Goal: Information Seeking & Learning: Learn about a topic

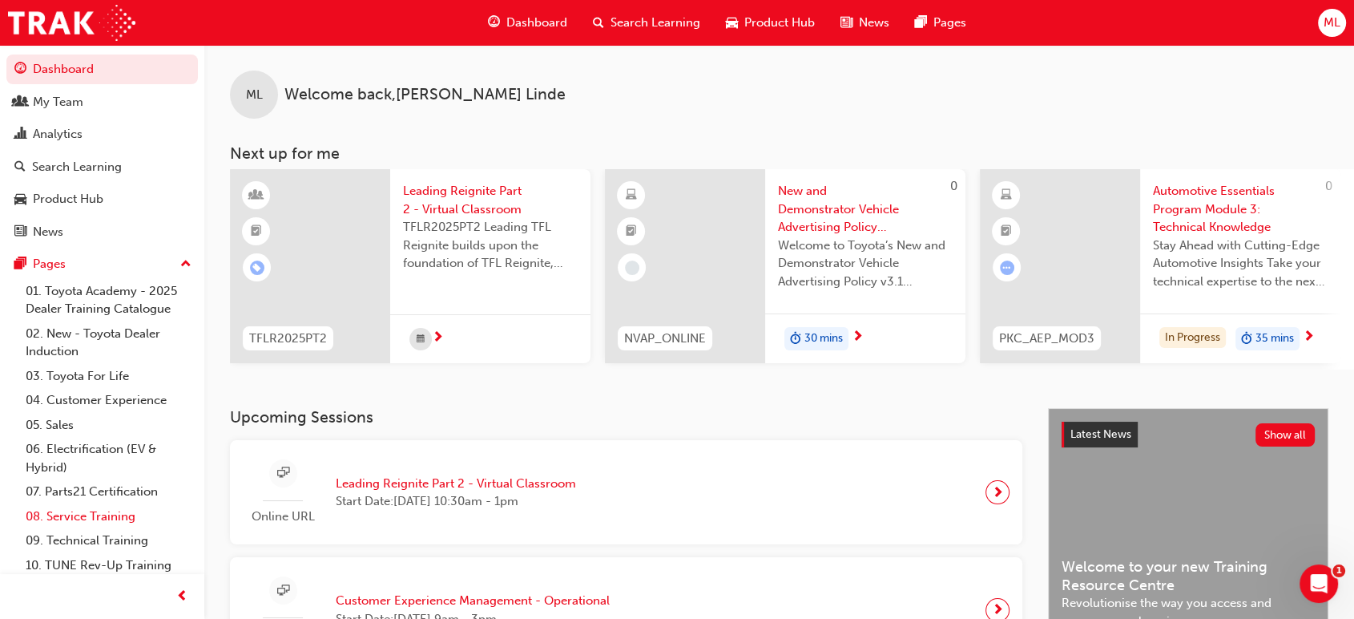
click at [101, 517] on link "08. Service Training" at bounding box center [108, 516] width 179 height 25
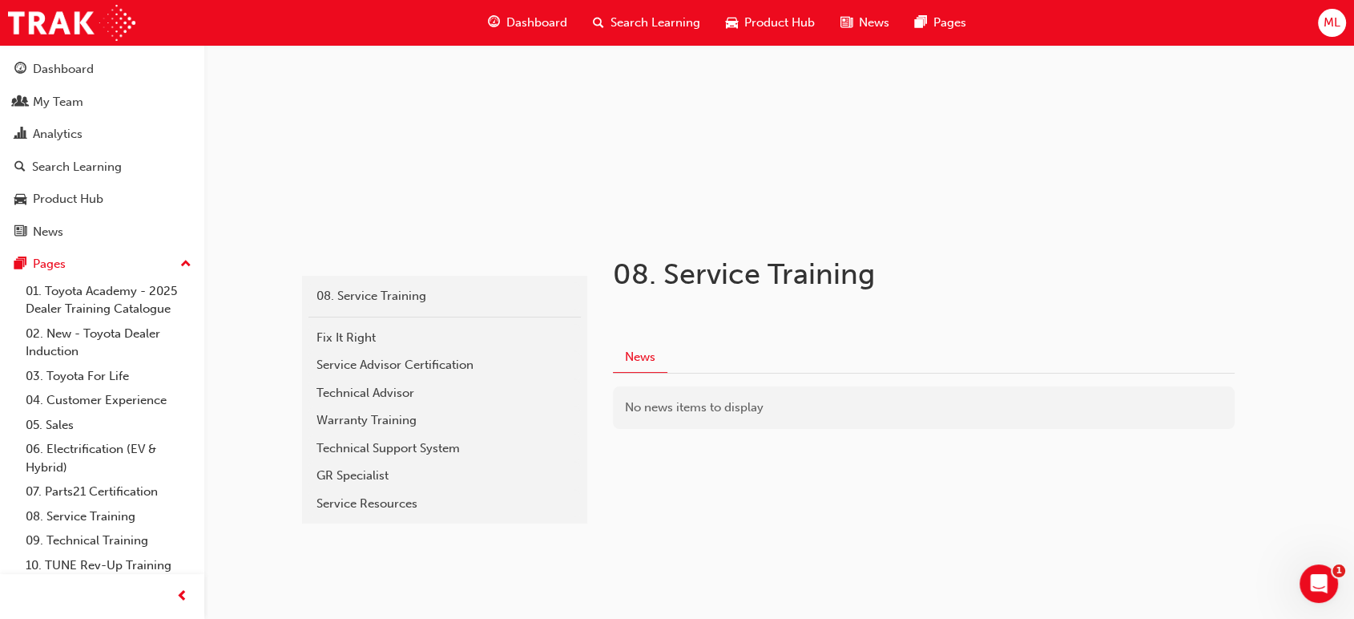
scroll to position [149, 0]
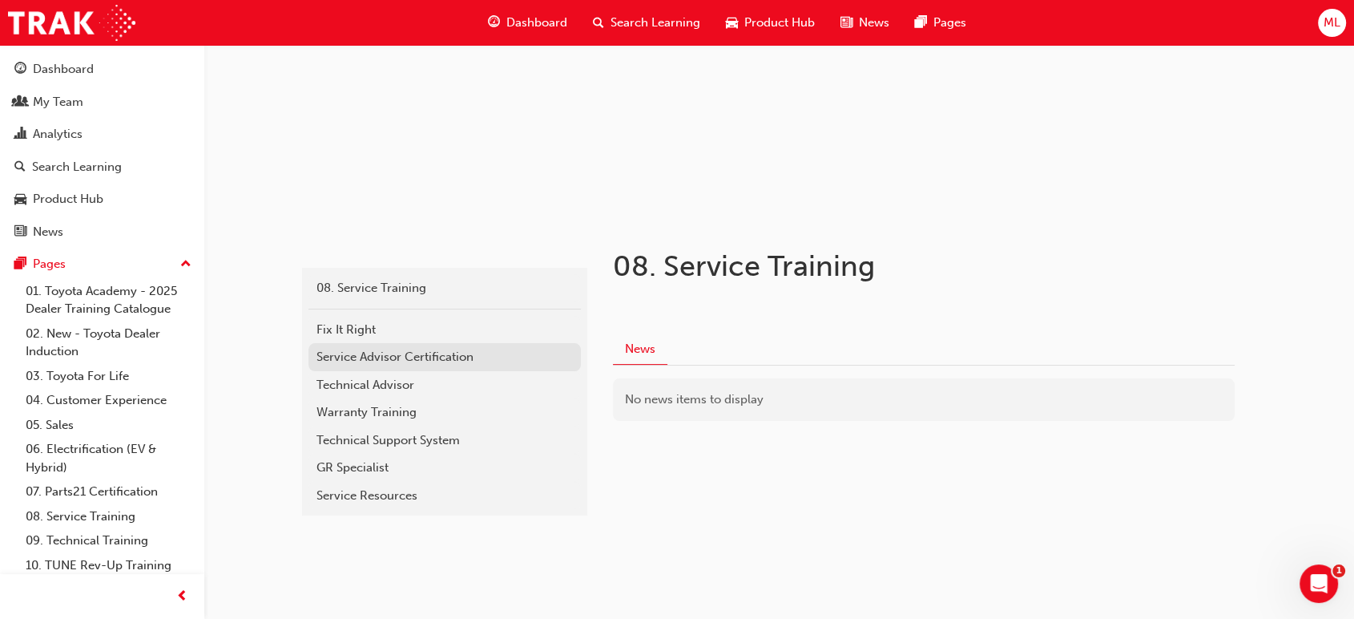
click at [372, 353] on div "Service Advisor Certification" at bounding box center [444, 357] width 256 height 18
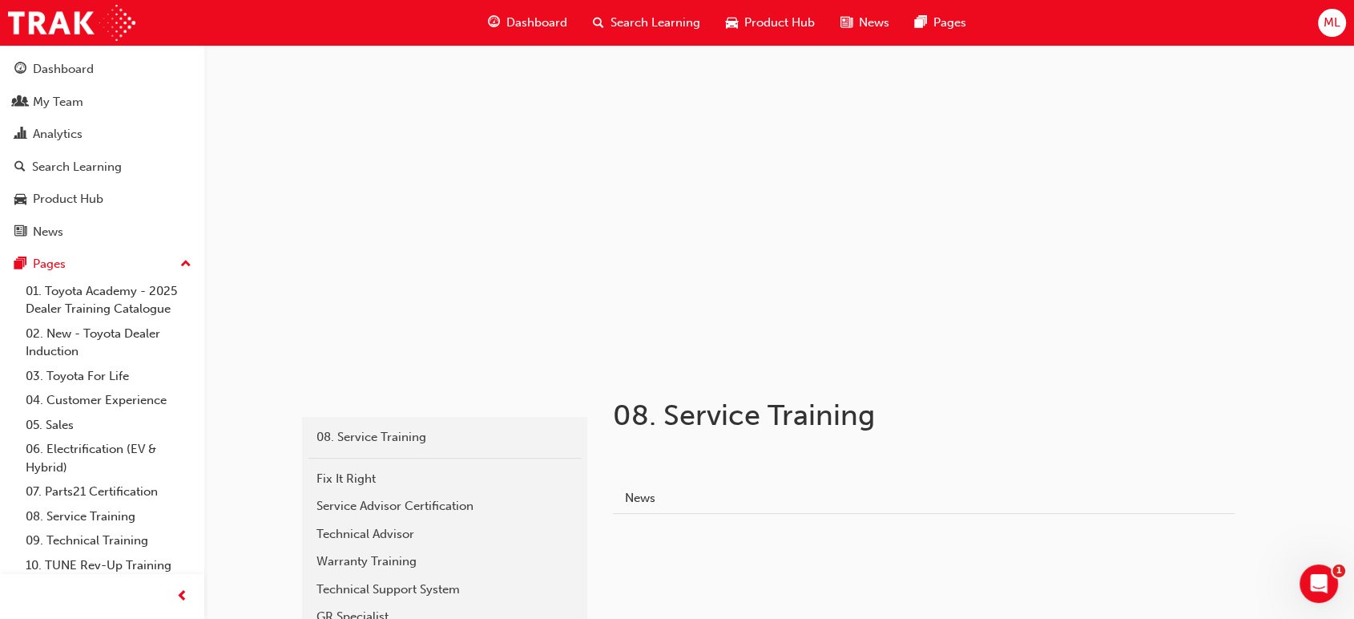
scroll to position [149, 0]
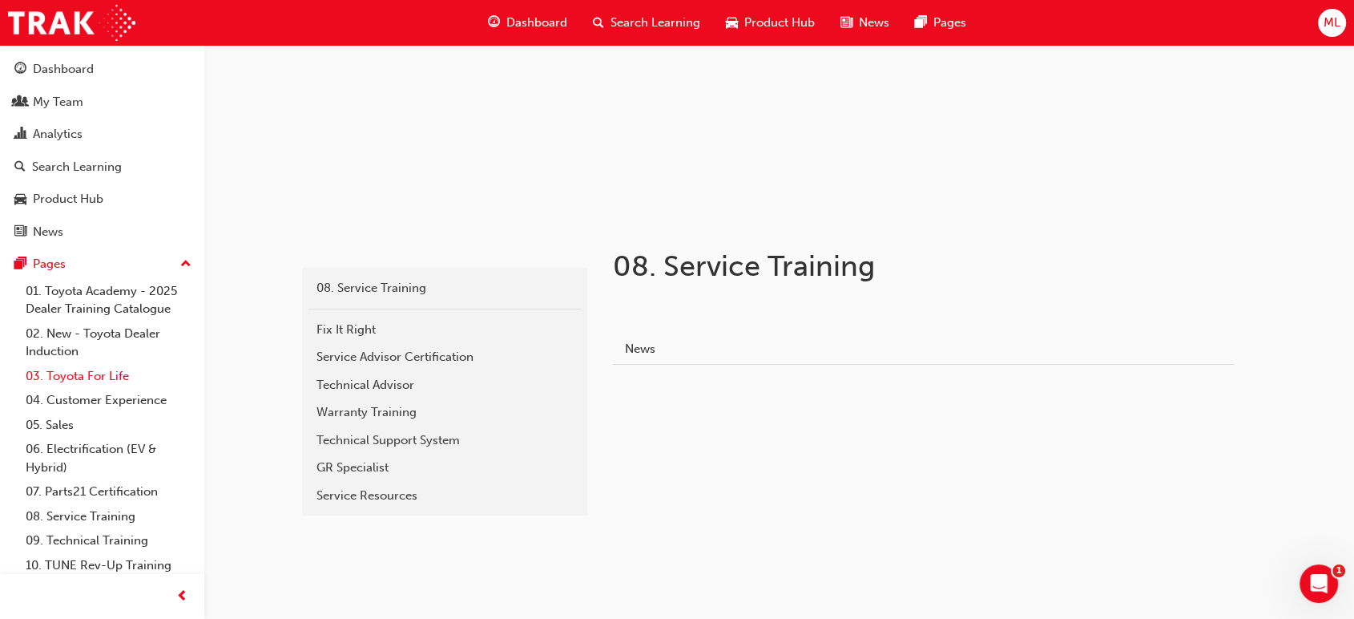
click at [92, 377] on link "03. Toyota For Life" at bounding box center [108, 376] width 179 height 25
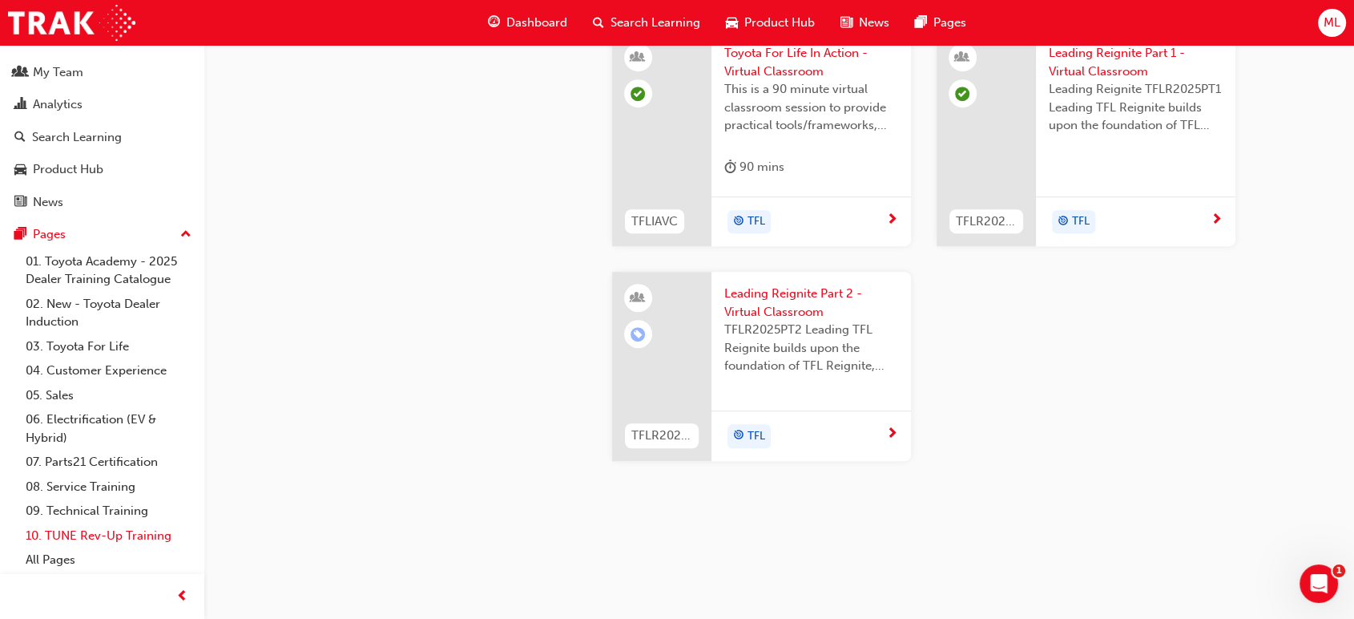
scroll to position [1101, 0]
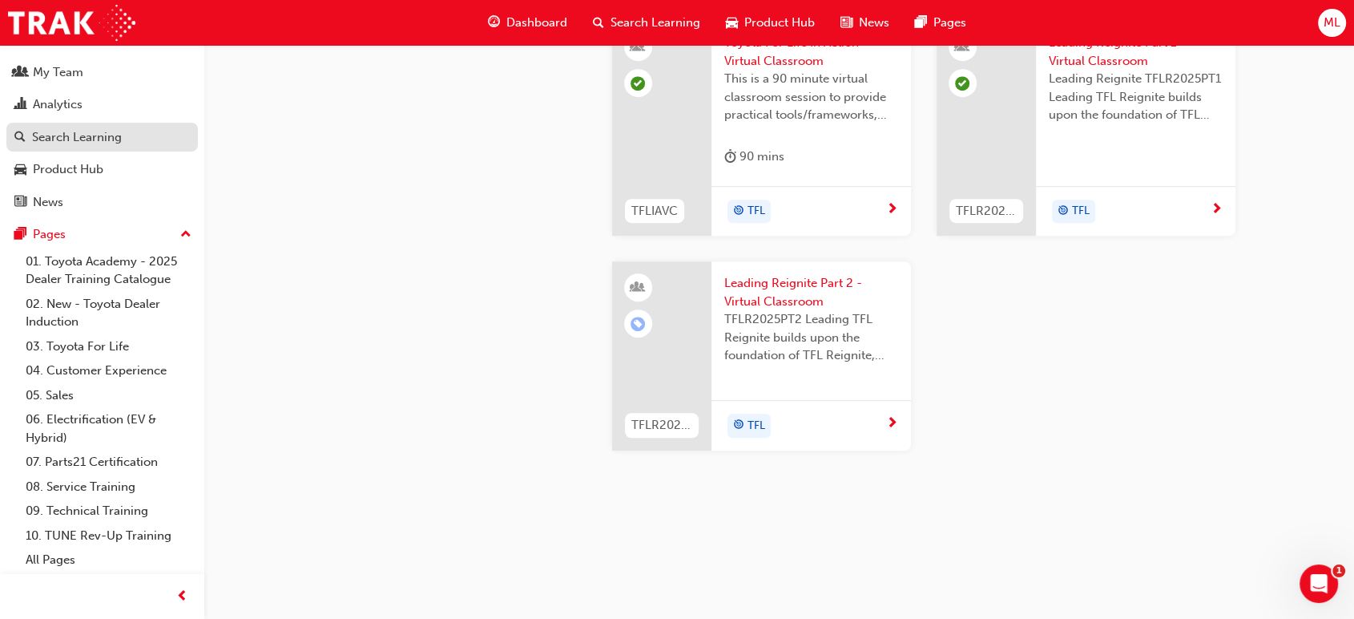
click at [67, 135] on div "Search Learning" at bounding box center [77, 137] width 90 height 18
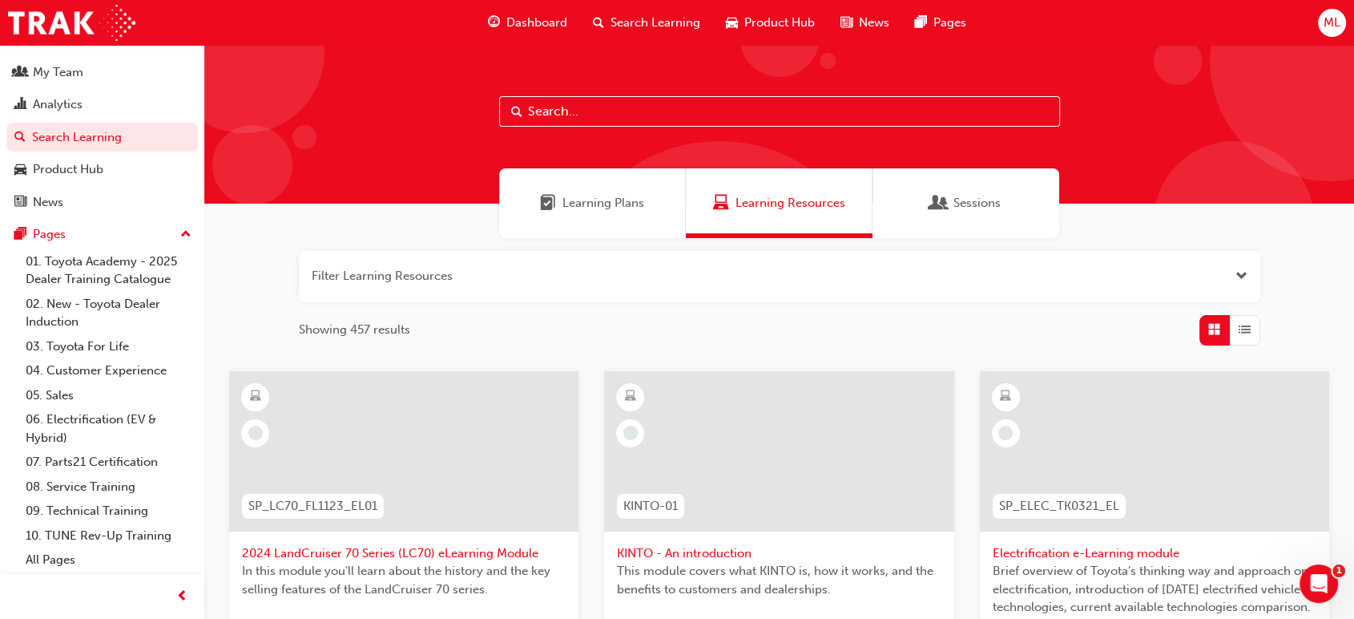
click at [585, 107] on input "text" at bounding box center [779, 111] width 561 height 30
type input "tooyota quality service"
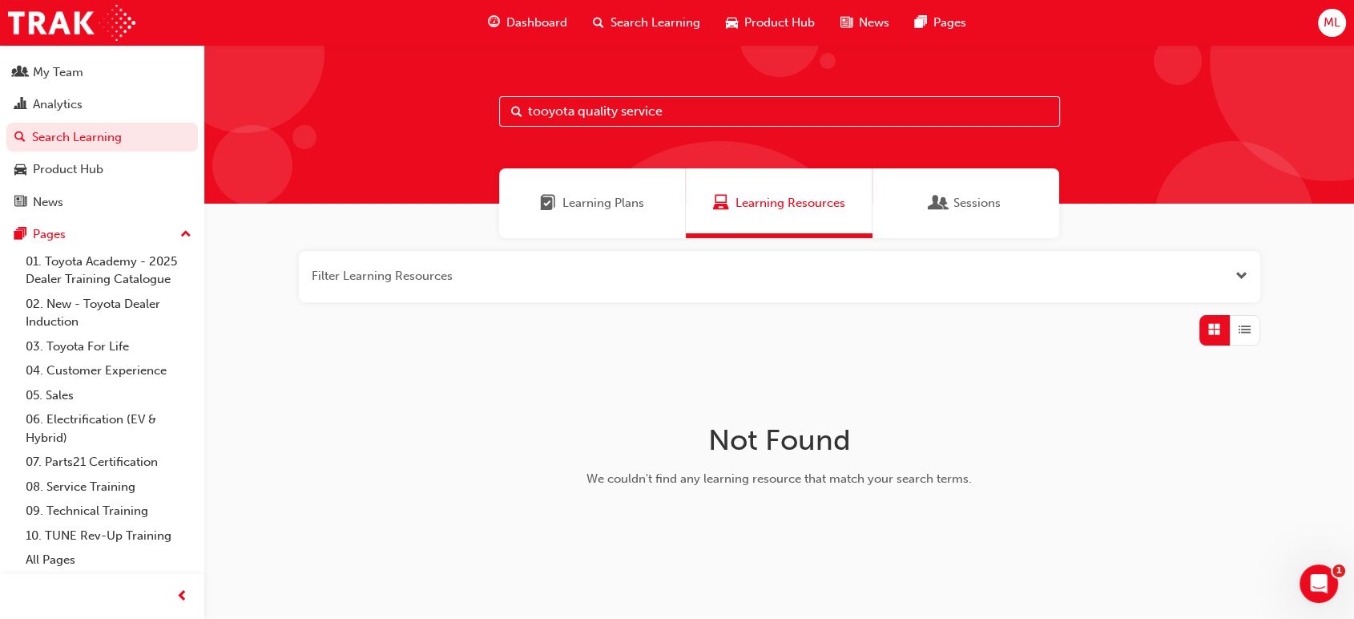
click at [958, 200] on span "Sessions" at bounding box center [976, 203] width 47 height 18
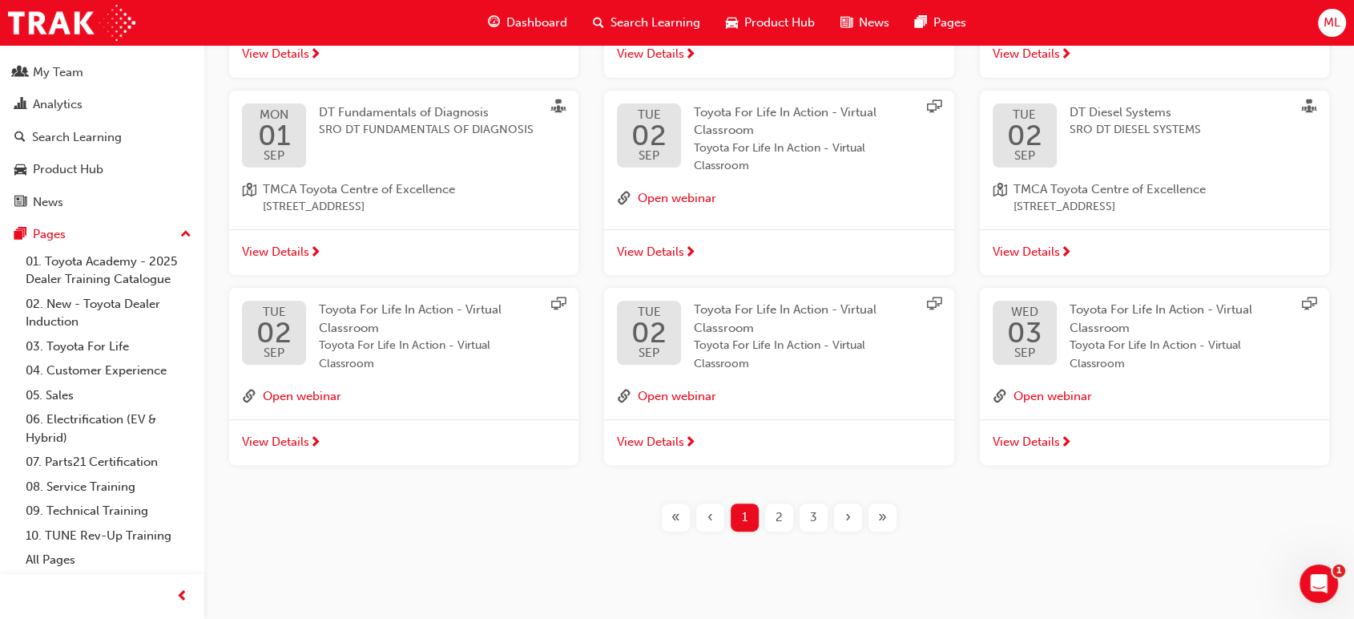
scroll to position [487, 0]
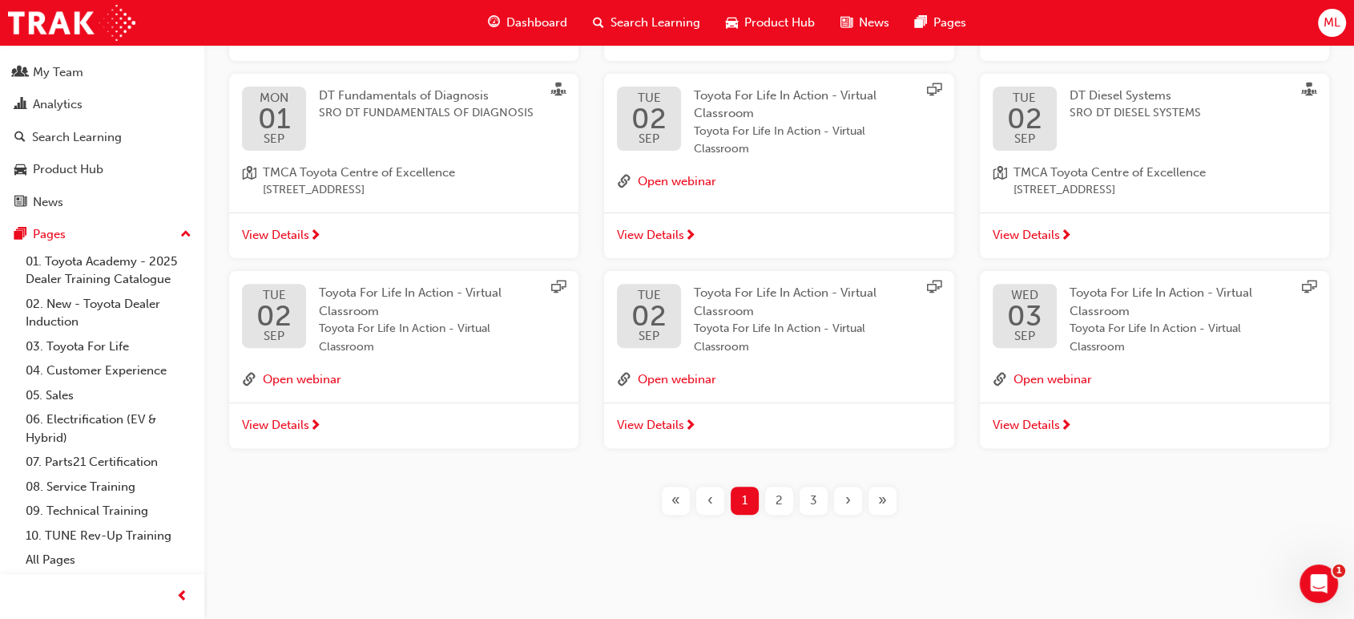
click at [785, 498] on div "2" at bounding box center [779, 500] width 28 height 28
click at [781, 496] on span "2" at bounding box center [779, 500] width 7 height 18
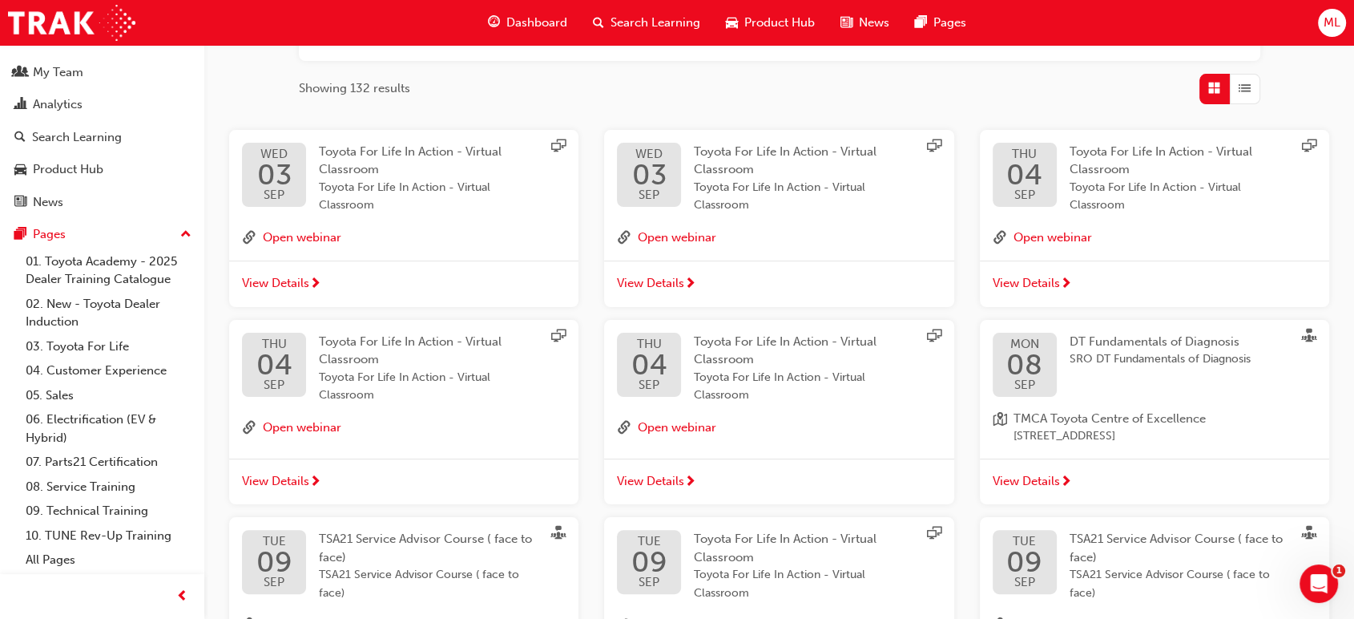
scroll to position [487, 0]
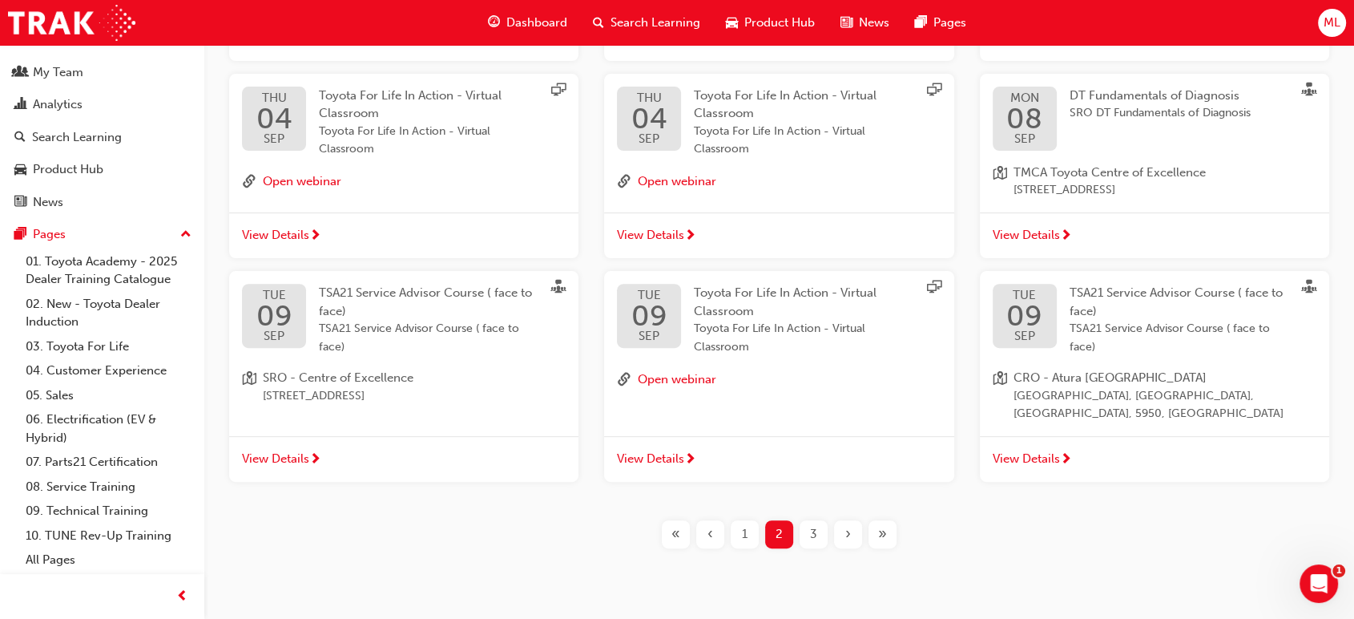
click at [820, 520] on div "3" at bounding box center [814, 534] width 28 height 28
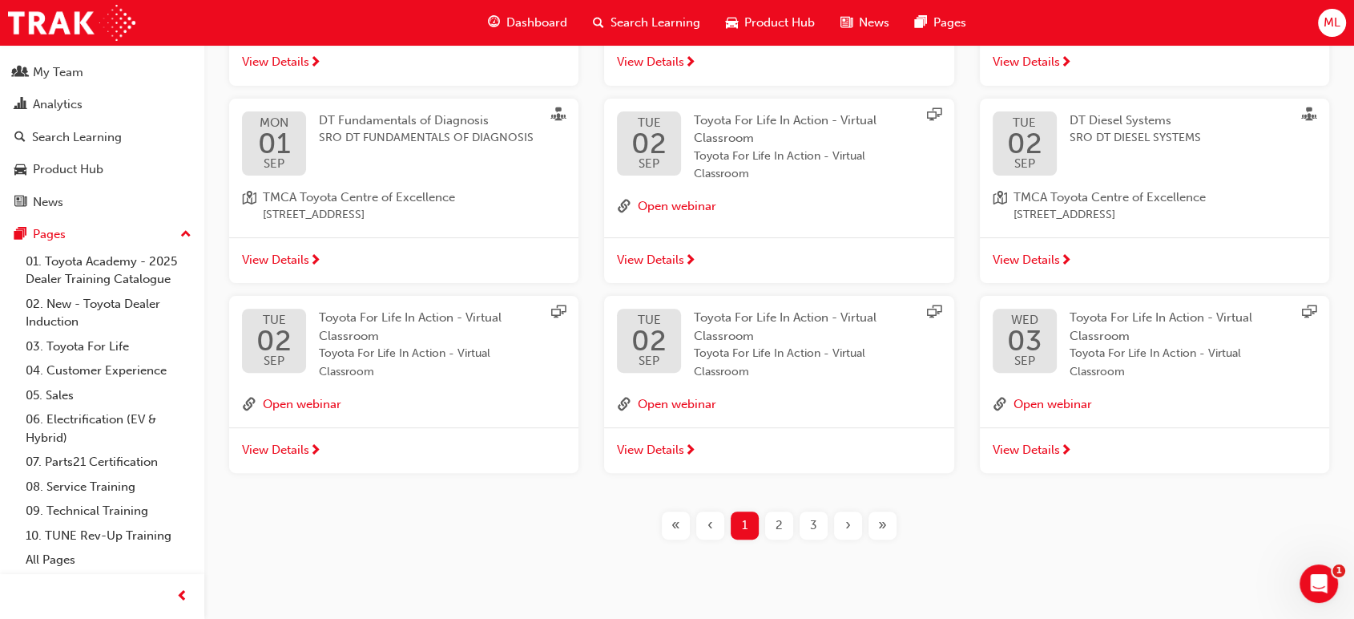
scroll to position [487, 0]
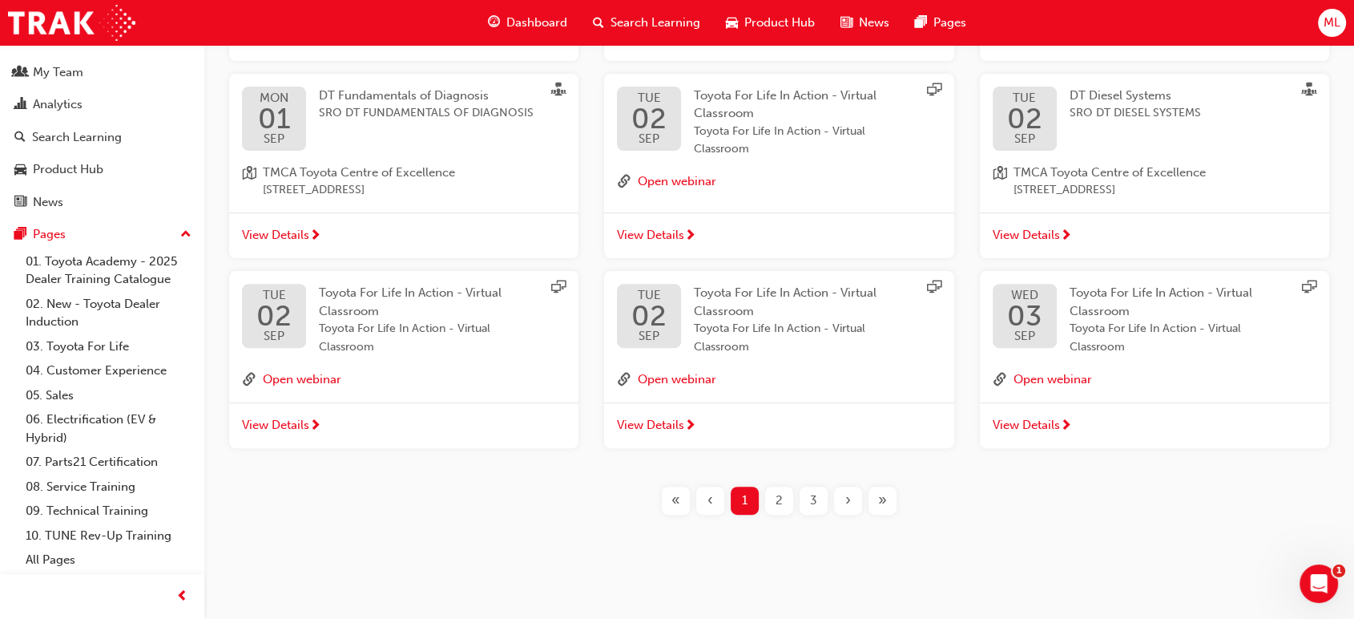
click at [784, 497] on div "2" at bounding box center [779, 500] width 28 height 28
click at [1101, 519] on div "Filter Sessions Showing 132 results [DATE] Toyota For Life In Action - Virtual …" at bounding box center [779, 139] width 1150 height 777
